Goal: Transaction & Acquisition: Book appointment/travel/reservation

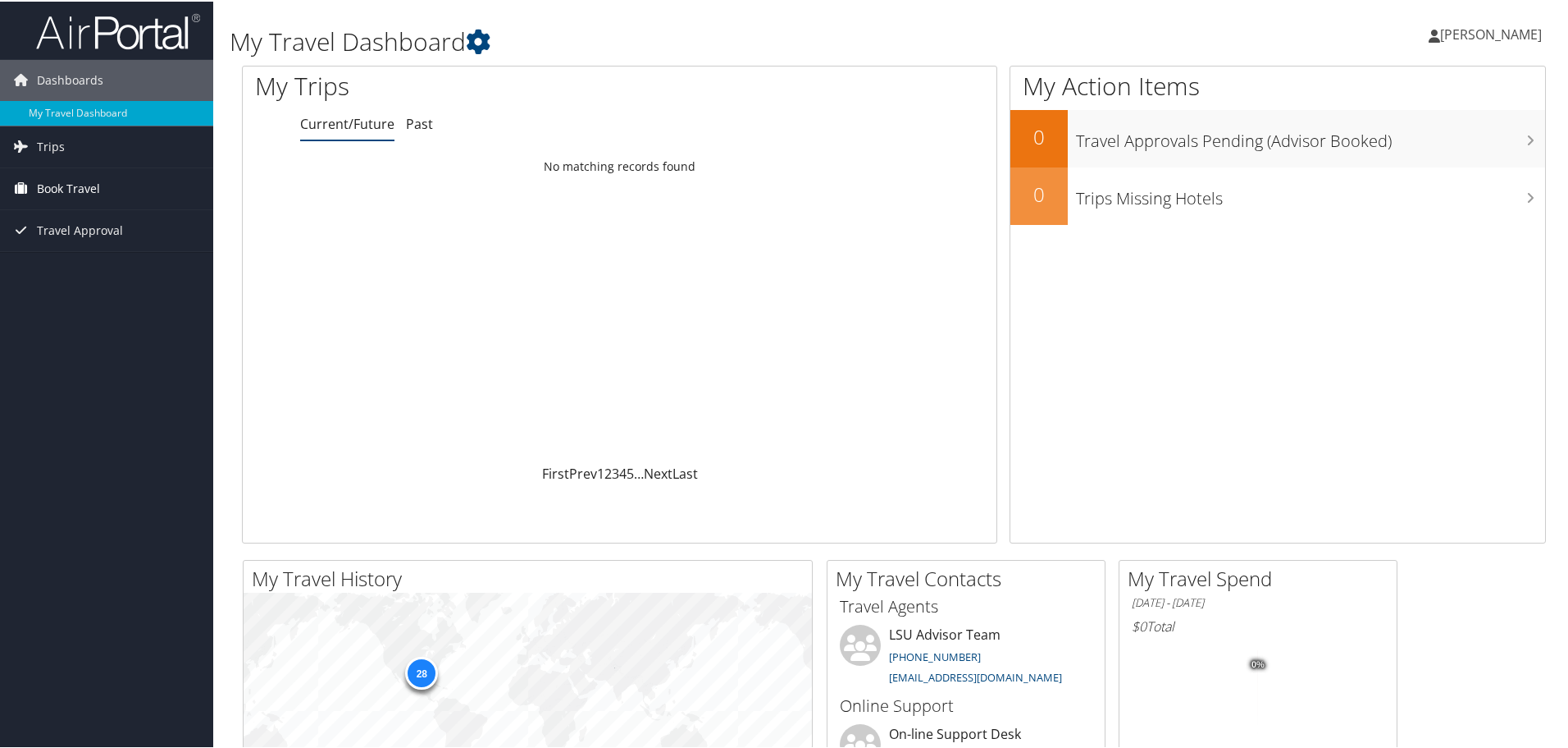
click at [68, 201] on span "Book Travel" at bounding box center [68, 187] width 64 height 41
click at [74, 249] on link "Book/Manage Online Trips" at bounding box center [106, 244] width 213 height 25
